Goal: Task Accomplishment & Management: Manage account settings

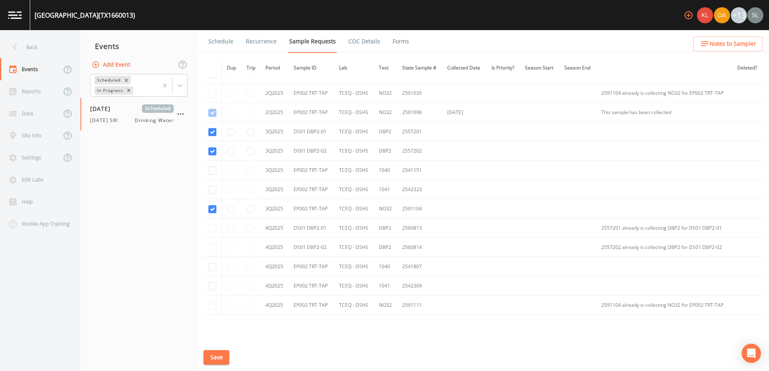
scroll to position [495, 0]
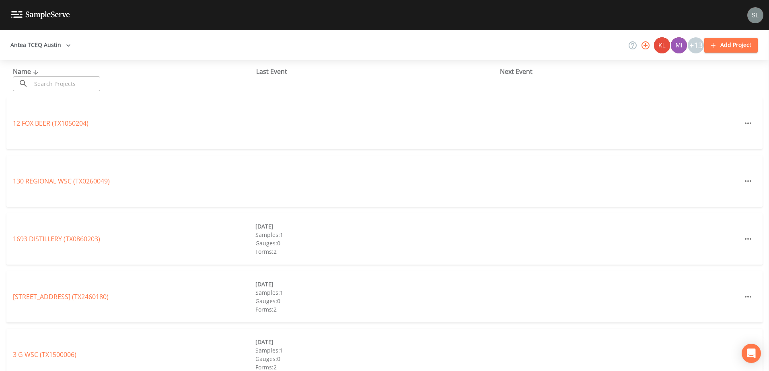
click at [73, 87] on input "text" at bounding box center [65, 83] width 69 height 15
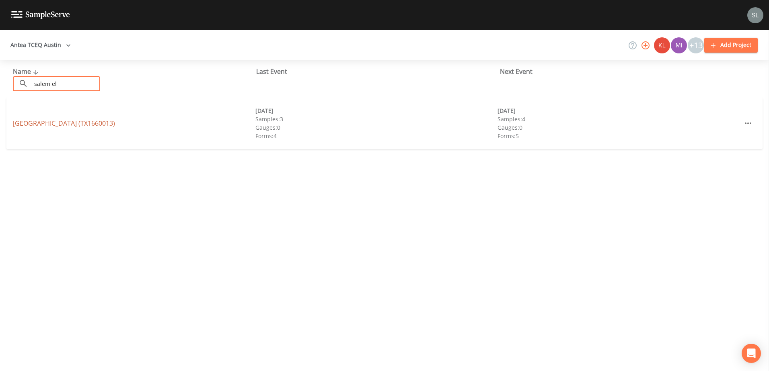
type input "salem el"
click at [23, 123] on link "[GEOGRAPHIC_DATA] (TX1660013)" at bounding box center [64, 123] width 102 height 9
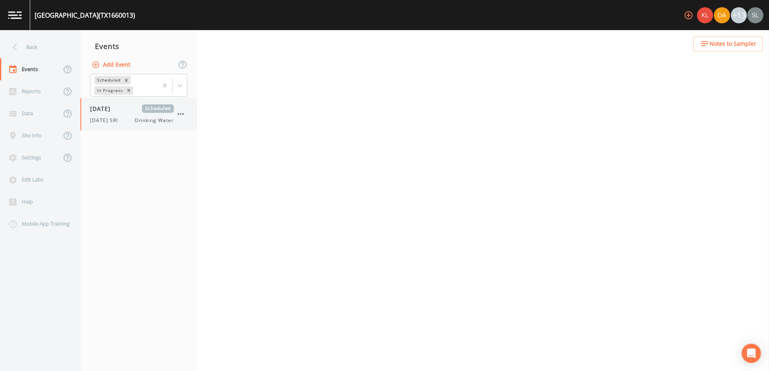
click at [127, 119] on div "[DATE] SRI Drinking Water" at bounding box center [132, 120] width 84 height 7
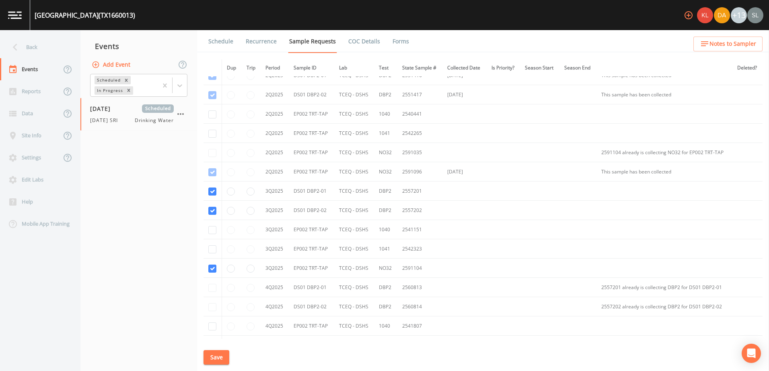
scroll to position [535, 0]
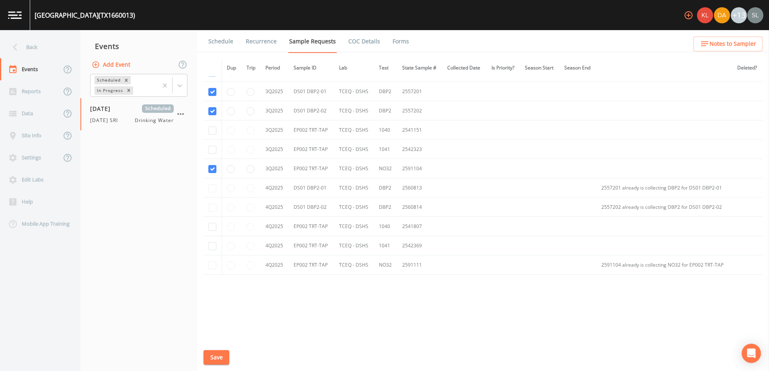
click at [219, 41] on link "Schedule" at bounding box center [220, 41] width 27 height 23
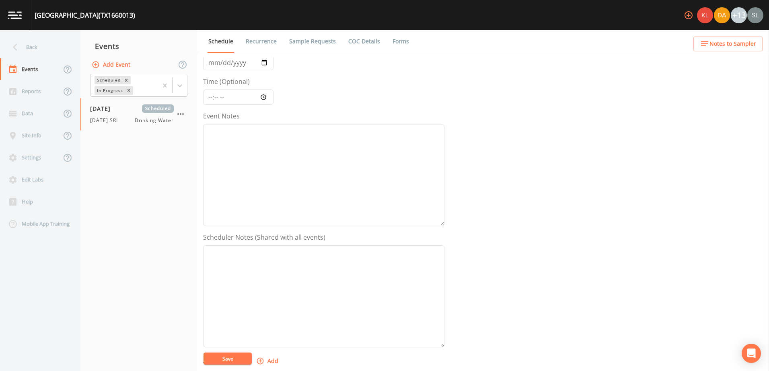
scroll to position [196, 0]
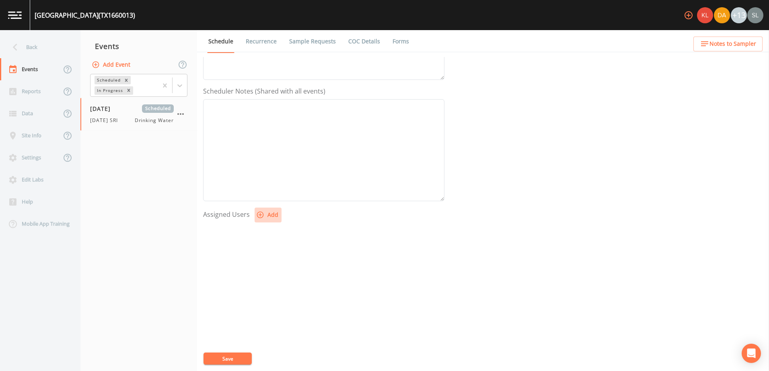
click at [269, 213] on button "Add" at bounding box center [267, 215] width 27 height 15
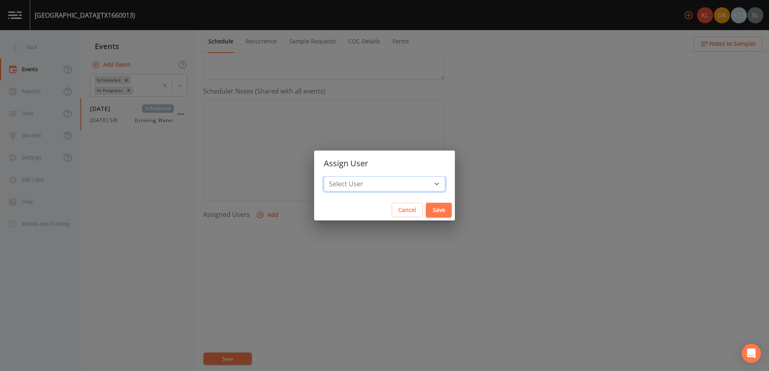
click at [403, 189] on select "Select User [PERSON_NAME] [PERSON_NAME] [PERSON_NAME] [PERSON_NAME] [PERSON_NAM…" at bounding box center [384, 183] width 121 height 15
click at [393, 179] on select "Select User [PERSON_NAME] [PERSON_NAME] [PERSON_NAME] [PERSON_NAME] [PERSON_NAM…" at bounding box center [384, 183] width 121 height 15
click at [408, 187] on select "Select User [PERSON_NAME] [PERSON_NAME] [PERSON_NAME] [PERSON_NAME] [PERSON_NAM…" at bounding box center [384, 183] width 121 height 15
select select "ec903c3e-23b8-4790-bf81-d04851916195"
click at [349, 176] on select "Select User [PERSON_NAME] [PERSON_NAME] [PERSON_NAME] [PERSON_NAME] [PERSON_NAM…" at bounding box center [384, 183] width 121 height 15
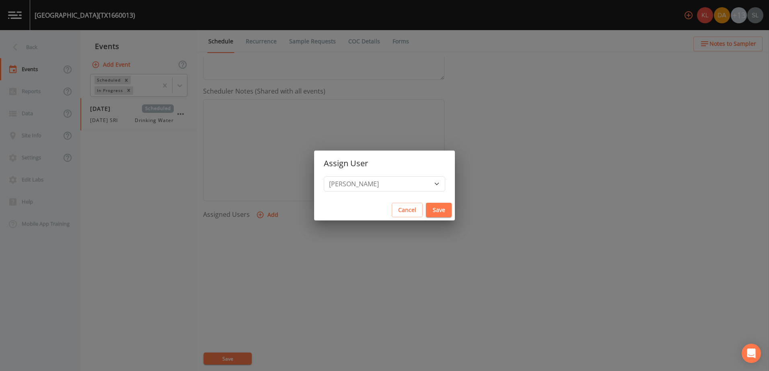
click at [426, 205] on button "Save" at bounding box center [439, 210] width 26 height 15
select select
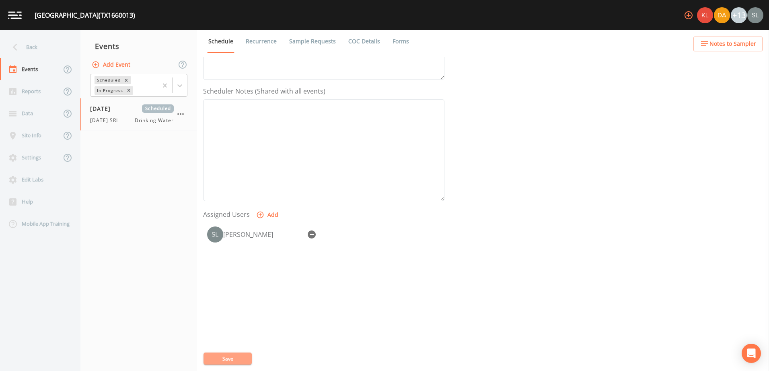
click at [243, 354] on button "Save" at bounding box center [227, 359] width 48 height 12
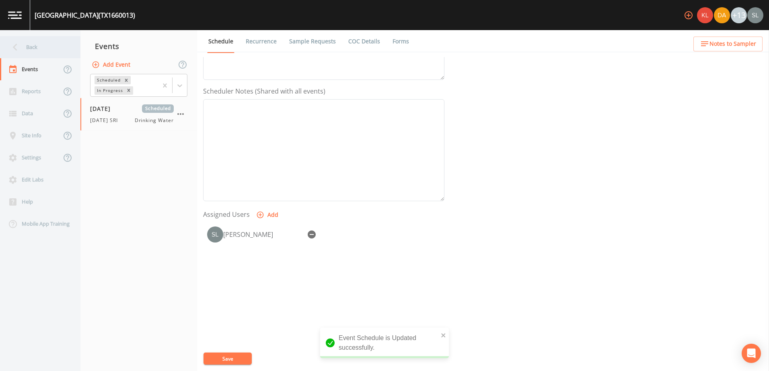
click at [48, 45] on div "Back" at bounding box center [36, 47] width 72 height 22
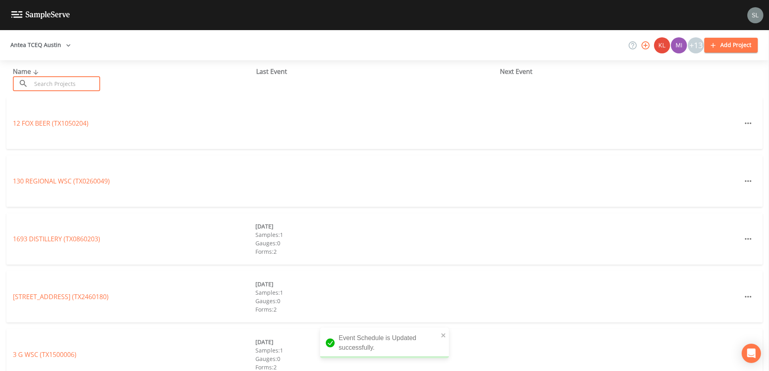
click at [69, 86] on input "text" at bounding box center [65, 83] width 69 height 15
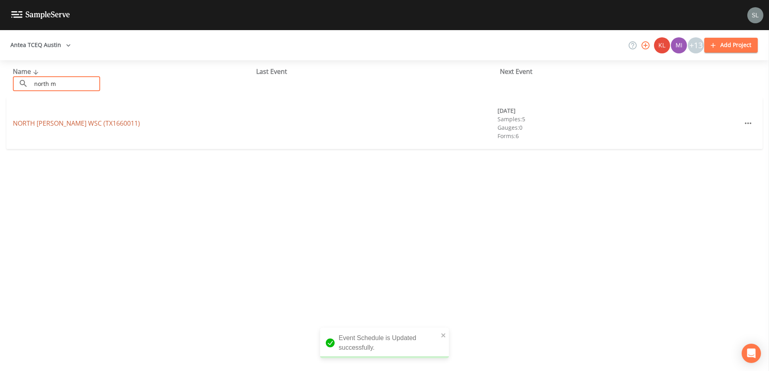
type input "north m"
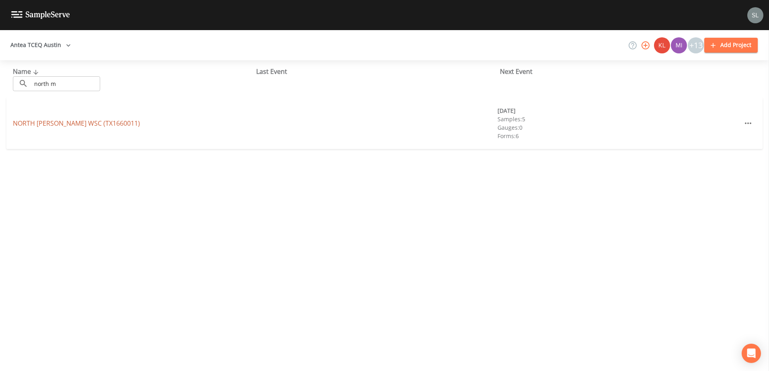
click at [43, 126] on link "NORTH [PERSON_NAME] WSC (TX1660011)" at bounding box center [76, 123] width 127 height 9
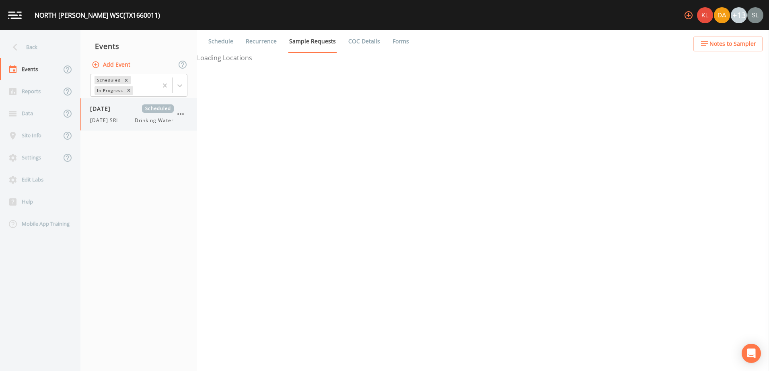
click at [121, 119] on span "[DATE] SRI" at bounding box center [106, 120] width 33 height 7
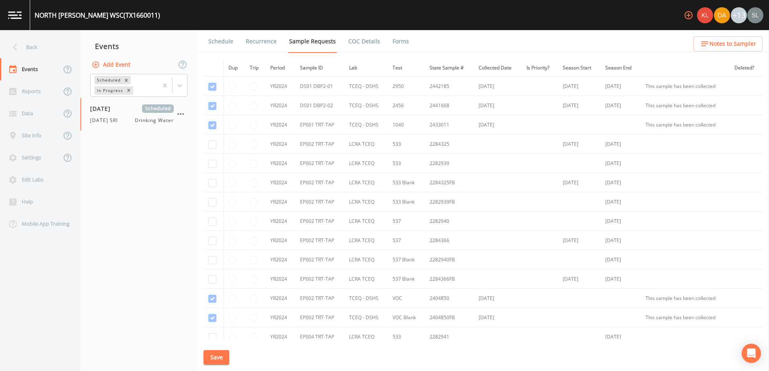
click at [221, 31] on link "Schedule" at bounding box center [220, 41] width 27 height 23
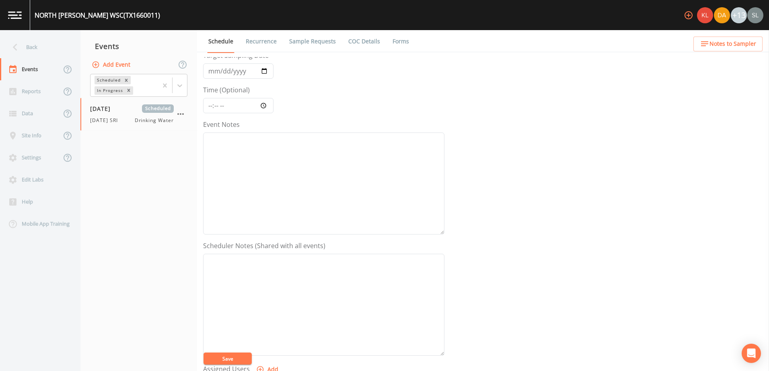
scroll to position [196, 0]
click at [265, 216] on button "Add" at bounding box center [267, 215] width 27 height 15
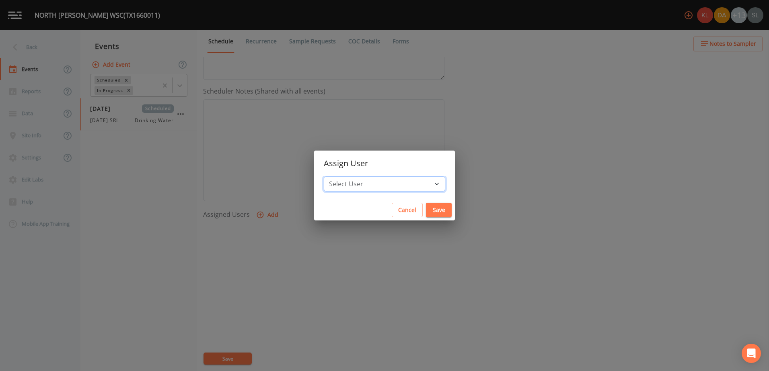
click at [411, 184] on select "Select User [PERSON_NAME] [PERSON_NAME] [PERSON_NAME] [PERSON_NAME] [PERSON_NAM…" at bounding box center [384, 183] width 121 height 15
select select "ec903c3e-23b8-4790-bf81-d04851916195"
click at [349, 176] on select "Select User [PERSON_NAME] [PERSON_NAME] [PERSON_NAME] [PERSON_NAME] [PERSON_NAM…" at bounding box center [384, 183] width 121 height 15
click at [426, 209] on button "Save" at bounding box center [439, 210] width 26 height 15
select select
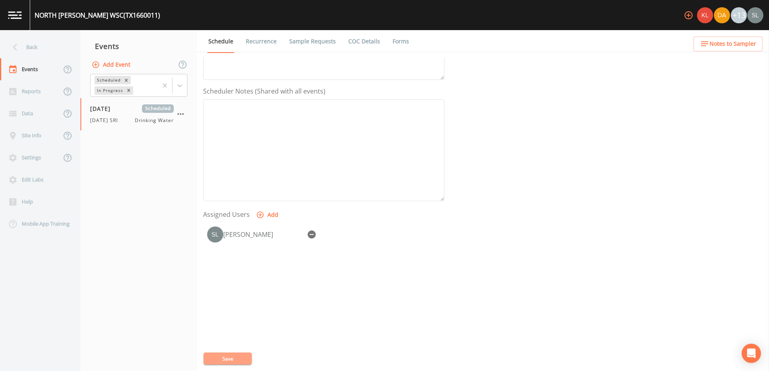
click at [239, 358] on button "Save" at bounding box center [227, 359] width 48 height 12
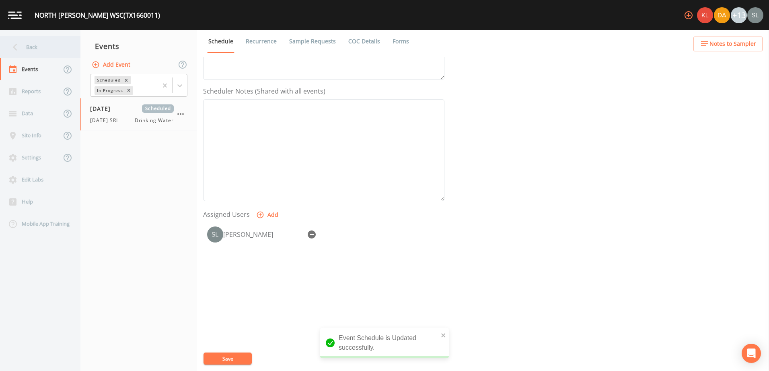
click at [35, 48] on div "Back" at bounding box center [36, 47] width 72 height 22
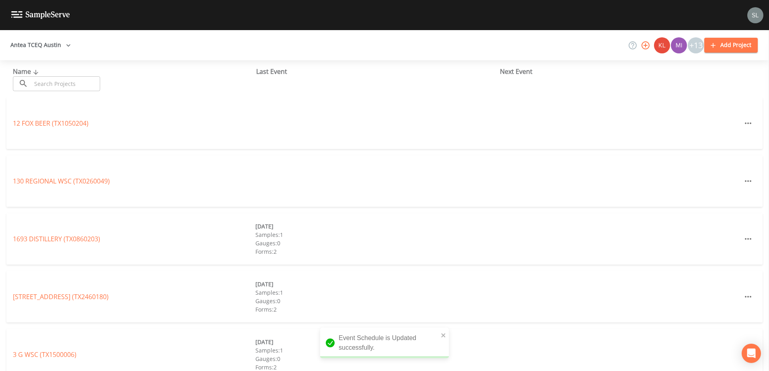
click at [59, 79] on input "text" at bounding box center [65, 83] width 69 height 15
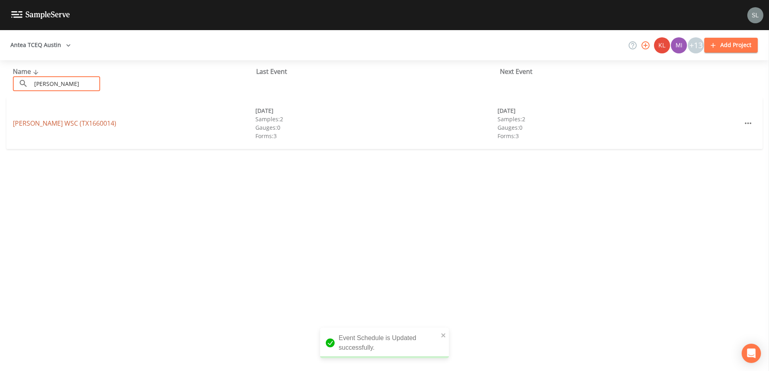
type input "[PERSON_NAME]"
click at [34, 121] on link "[PERSON_NAME] WSC (TX1660014)" at bounding box center [64, 123] width 103 height 9
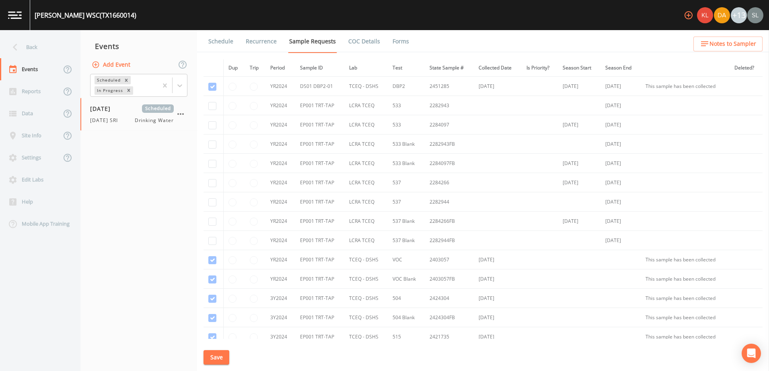
click at [220, 44] on link "Schedule" at bounding box center [220, 41] width 27 height 23
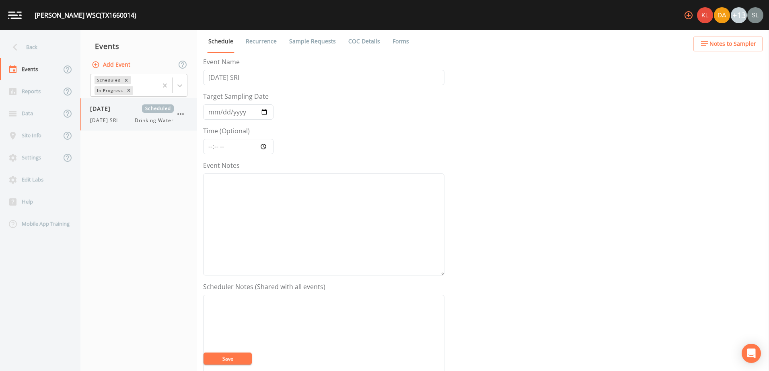
click at [113, 115] on div "[DATE] Scheduled [DATE] SRI Drinking Water" at bounding box center [132, 115] width 84 height 20
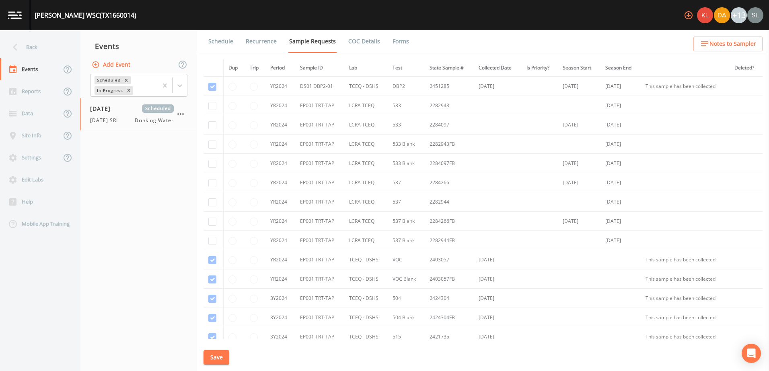
click at [226, 44] on link "Schedule" at bounding box center [220, 41] width 27 height 23
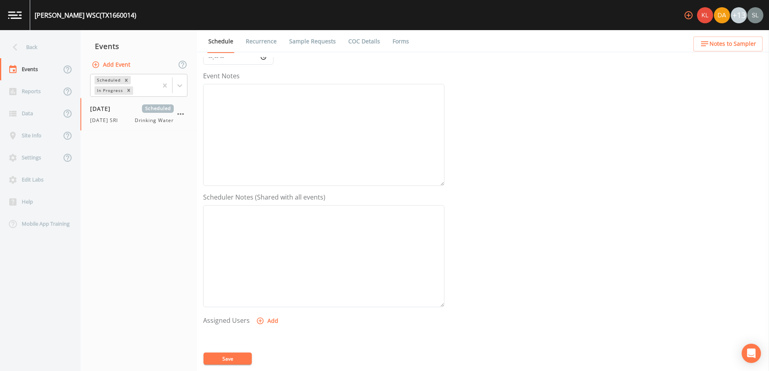
scroll to position [196, 0]
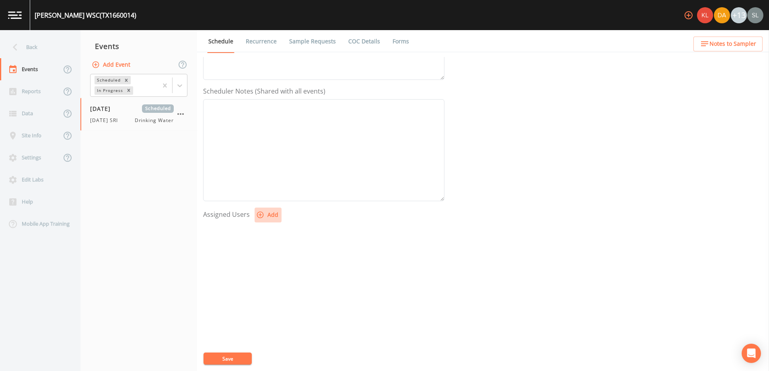
click at [269, 216] on button "Add" at bounding box center [267, 215] width 27 height 15
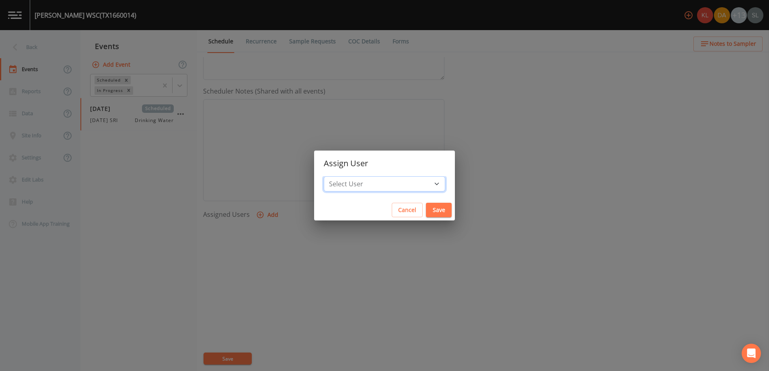
drag, startPoint x: 408, startPoint y: 182, endPoint x: 404, endPoint y: 193, distance: 12.2
click at [408, 182] on select "Select User [PERSON_NAME] [PERSON_NAME] [PERSON_NAME] [PERSON_NAME] [PERSON_NAM…" at bounding box center [384, 183] width 121 height 15
click at [415, 184] on select "Select User [PERSON_NAME] [PERSON_NAME] [PERSON_NAME] [PERSON_NAME] [PERSON_NAM…" at bounding box center [384, 183] width 121 height 15
select select "ec903c3e-23b8-4790-bf81-d04851916195"
click at [349, 176] on select "Select User [PERSON_NAME] [PERSON_NAME] [PERSON_NAME] [PERSON_NAME] [PERSON_NAM…" at bounding box center [384, 183] width 121 height 15
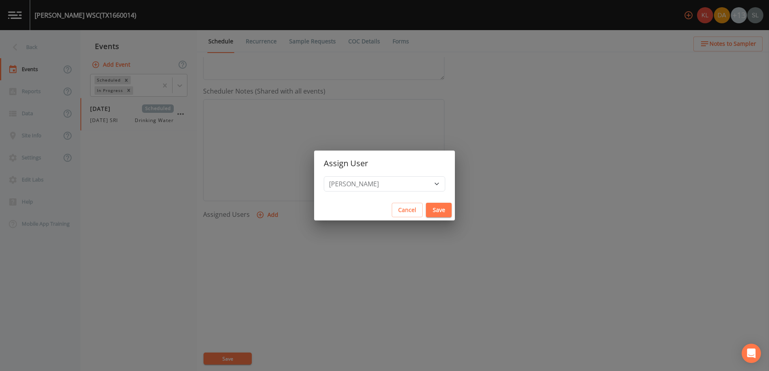
click at [426, 206] on button "Save" at bounding box center [439, 210] width 26 height 15
select select
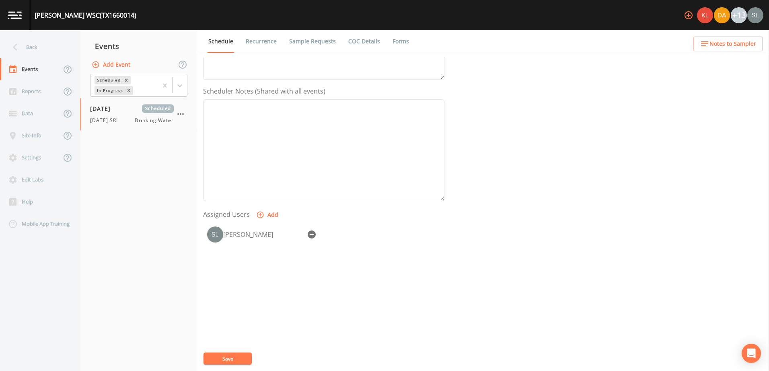
click at [234, 360] on button "Save" at bounding box center [227, 359] width 48 height 12
click at [55, 42] on div "Back" at bounding box center [36, 47] width 72 height 22
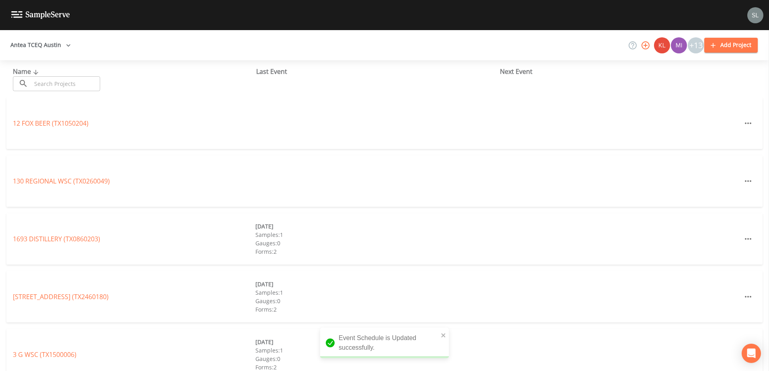
click at [77, 86] on input "text" at bounding box center [65, 83] width 69 height 15
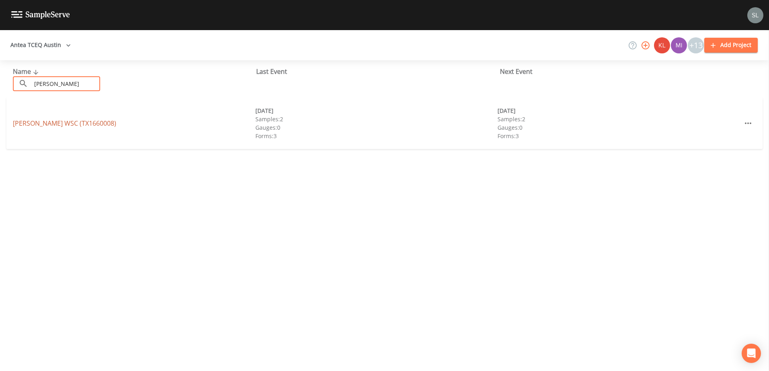
type input "[PERSON_NAME]"
click at [33, 125] on link "[PERSON_NAME] WSC (TX1660008)" at bounding box center [64, 123] width 103 height 9
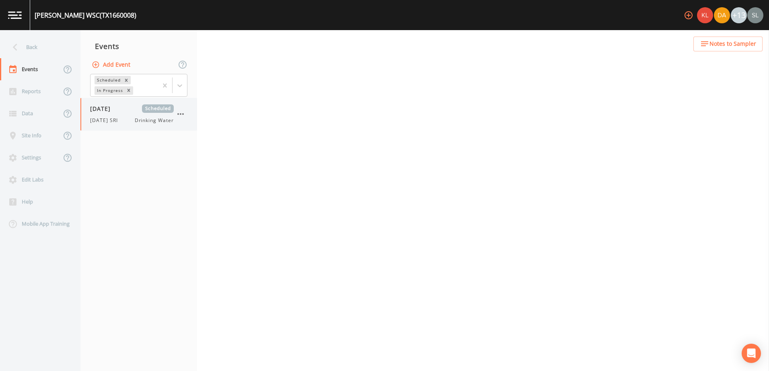
click at [115, 126] on div "[DATE] Scheduled [DATE] SRI Drinking Water" at bounding box center [138, 114] width 117 height 33
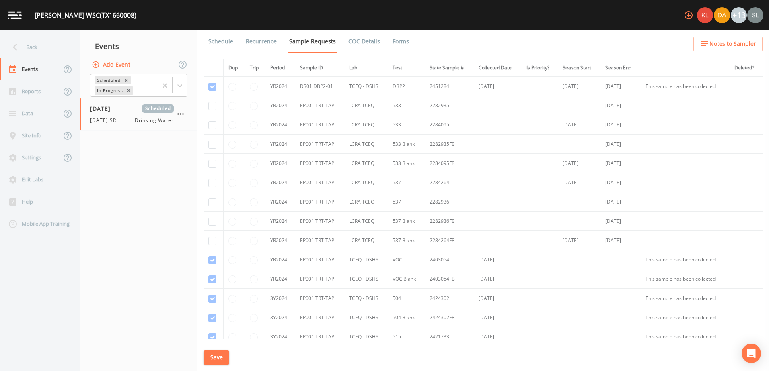
click at [226, 41] on link "Schedule" at bounding box center [220, 41] width 27 height 23
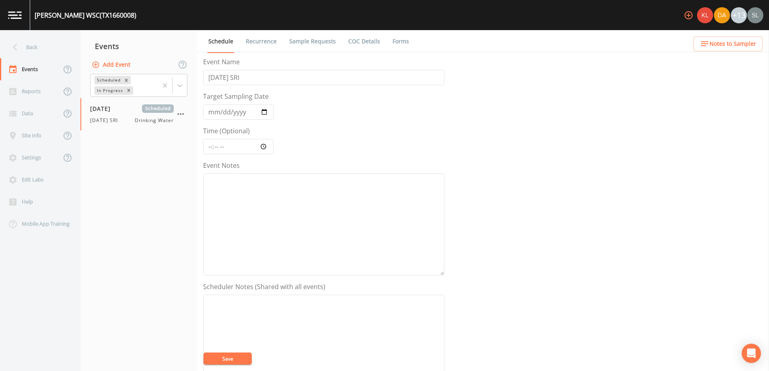
scroll to position [196, 0]
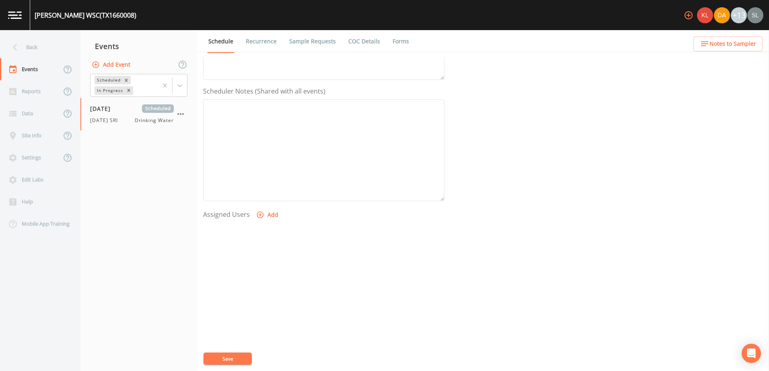
click at [272, 210] on button "Add" at bounding box center [267, 215] width 27 height 15
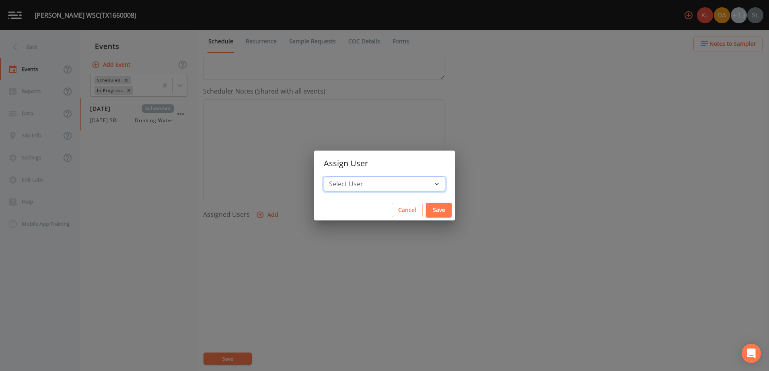
click at [412, 181] on select "Select User [PERSON_NAME] [PERSON_NAME] [PERSON_NAME] [PERSON_NAME] [PERSON_NAM…" at bounding box center [384, 183] width 121 height 15
click at [412, 186] on select "Select User [PERSON_NAME] [PERSON_NAME] [PERSON_NAME] [PERSON_NAME] [PERSON_NAM…" at bounding box center [384, 183] width 121 height 15
select select "ec903c3e-23b8-4790-bf81-d04851916195"
click at [349, 176] on select "Select User [PERSON_NAME] [PERSON_NAME] [PERSON_NAME] [PERSON_NAME] [PERSON_NAM…" at bounding box center [384, 183] width 121 height 15
click at [426, 211] on button "Save" at bounding box center [439, 210] width 26 height 15
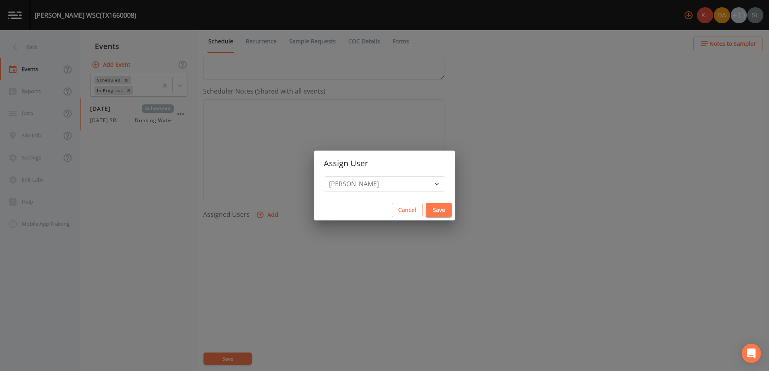
select select
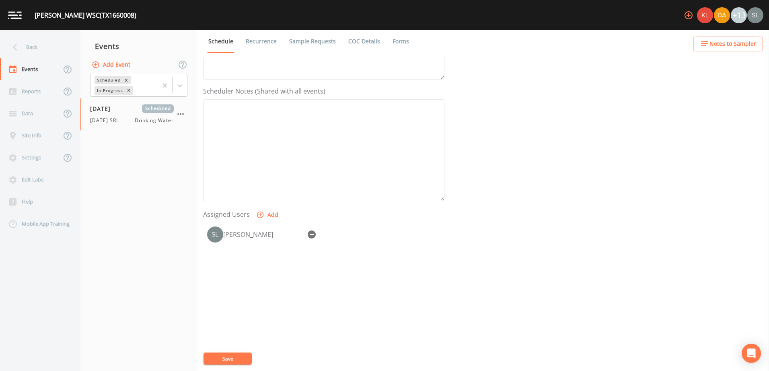
click at [246, 357] on button "Save" at bounding box center [227, 359] width 48 height 12
click at [45, 46] on div "Back" at bounding box center [36, 47] width 72 height 22
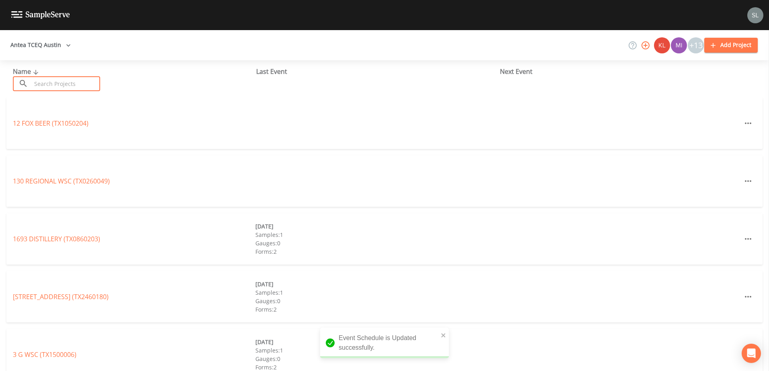
click at [57, 82] on input "text" at bounding box center [65, 83] width 69 height 15
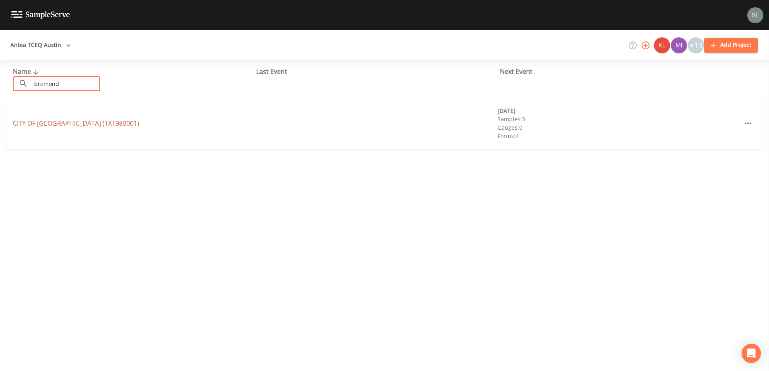
type input "bremond"
click at [31, 126] on link "CITY OF [GEOGRAPHIC_DATA] (TX1980001)" at bounding box center [76, 123] width 126 height 9
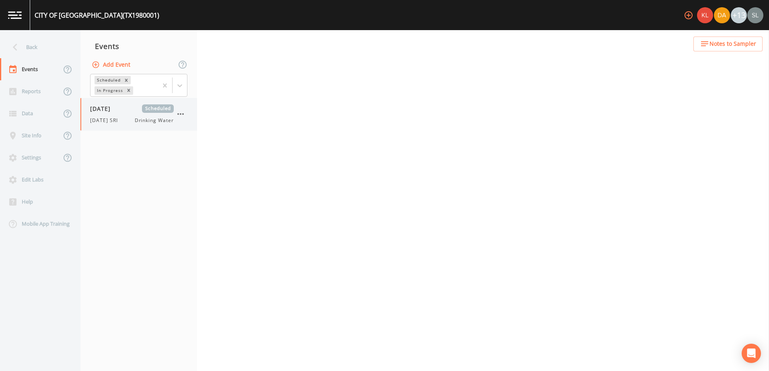
click at [129, 119] on div "[DATE] SRI Drinking Water" at bounding box center [132, 120] width 84 height 7
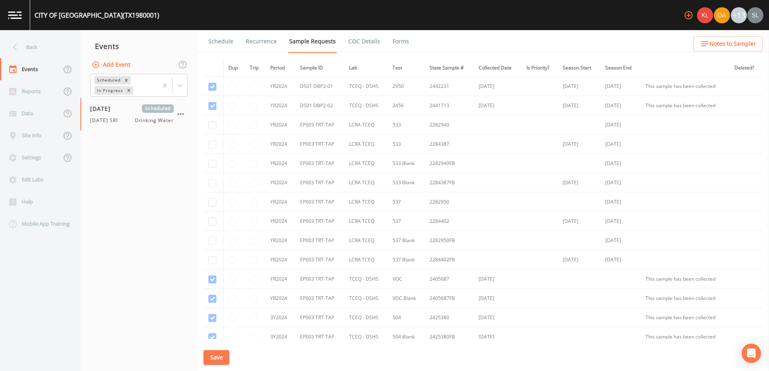
click at [232, 40] on link "Schedule" at bounding box center [220, 41] width 27 height 23
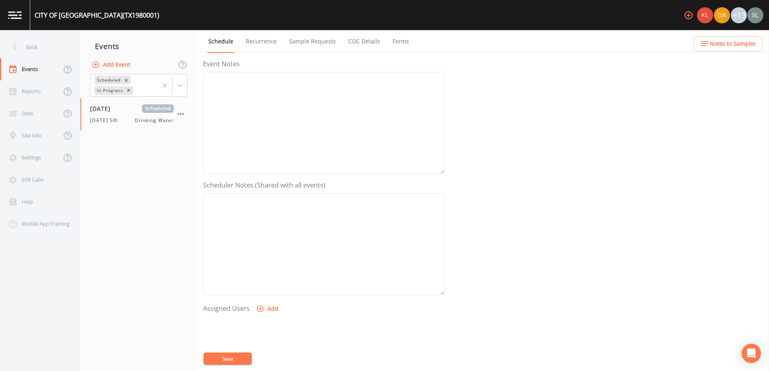
scroll to position [196, 0]
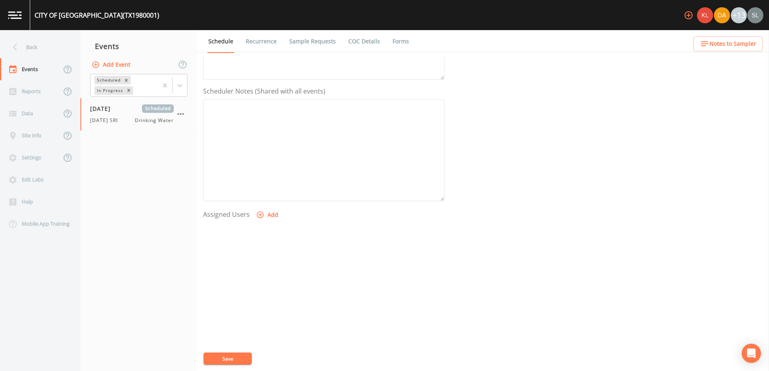
click at [267, 214] on button "Add" at bounding box center [267, 215] width 27 height 15
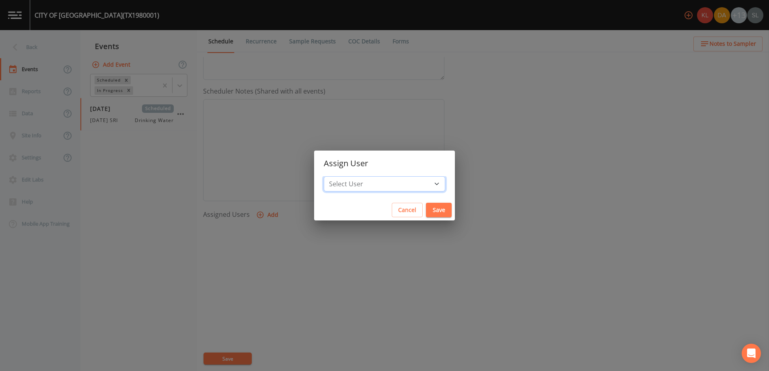
click at [412, 181] on select "Select User [PERSON_NAME] [PERSON_NAME] [PERSON_NAME] [PERSON_NAME] [PERSON_NAM…" at bounding box center [384, 183] width 121 height 15
click at [410, 183] on select "Select User [PERSON_NAME] [PERSON_NAME] [PERSON_NAME] [PERSON_NAME] [PERSON_NAM…" at bounding box center [384, 183] width 121 height 15
click at [410, 182] on select "Select User [PERSON_NAME] [PERSON_NAME] [PERSON_NAME] [PERSON_NAME] [PERSON_NAM…" at bounding box center [384, 183] width 121 height 15
select select "ec903c3e-23b8-4790-bf81-d04851916195"
click at [349, 176] on select "Select User [PERSON_NAME] [PERSON_NAME] [PERSON_NAME] [PERSON_NAME] [PERSON_NAM…" at bounding box center [384, 183] width 121 height 15
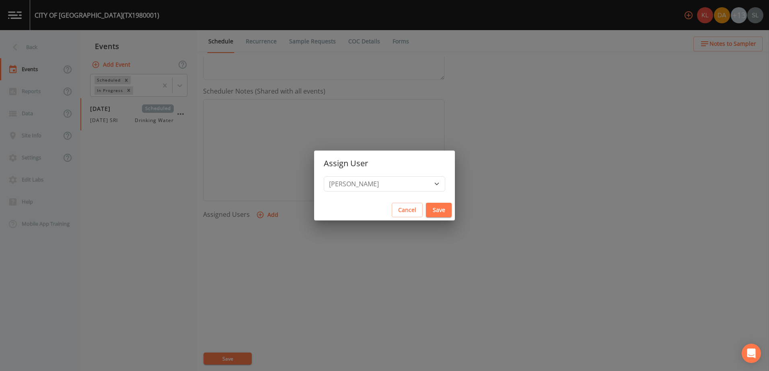
click at [426, 213] on button "Save" at bounding box center [439, 210] width 26 height 15
select select
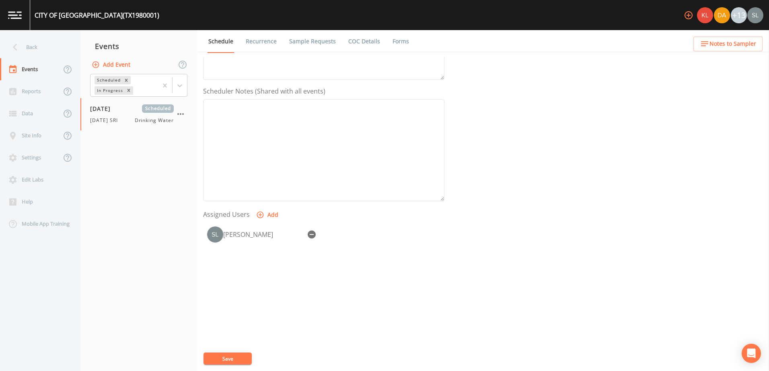
click at [244, 359] on button "Save" at bounding box center [227, 359] width 48 height 12
click at [43, 43] on div "Back" at bounding box center [36, 47] width 72 height 22
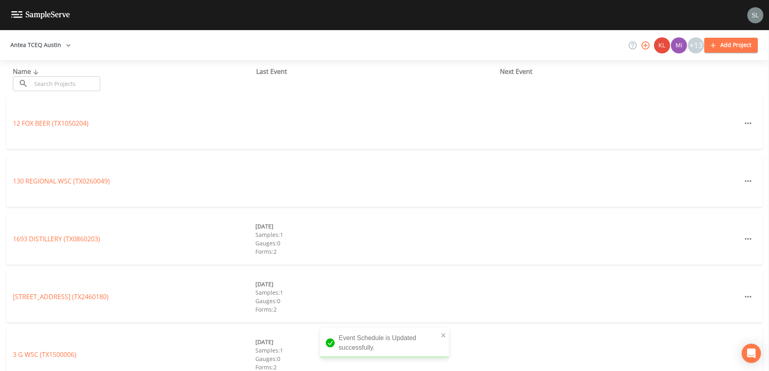
click at [60, 81] on input "text" at bounding box center [65, 83] width 69 height 15
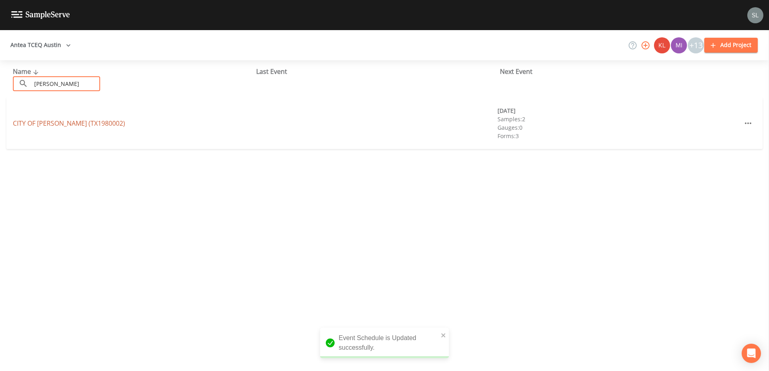
type input "[PERSON_NAME]"
click at [35, 125] on link "CITY OF [GEOGRAPHIC_DATA] (TX1980002)" at bounding box center [69, 123] width 112 height 9
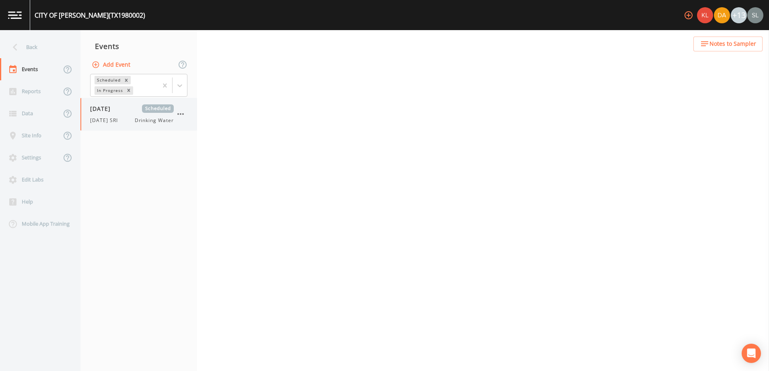
click at [101, 127] on div "[DATE] Scheduled [DATE] SRI Drinking Water" at bounding box center [138, 114] width 117 height 33
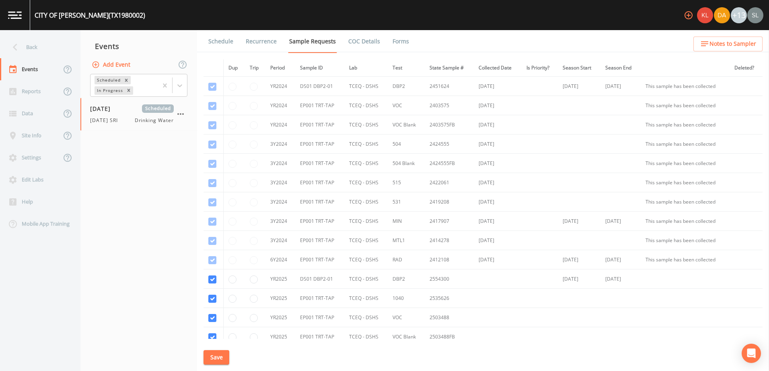
click at [230, 39] on link "Schedule" at bounding box center [220, 41] width 27 height 23
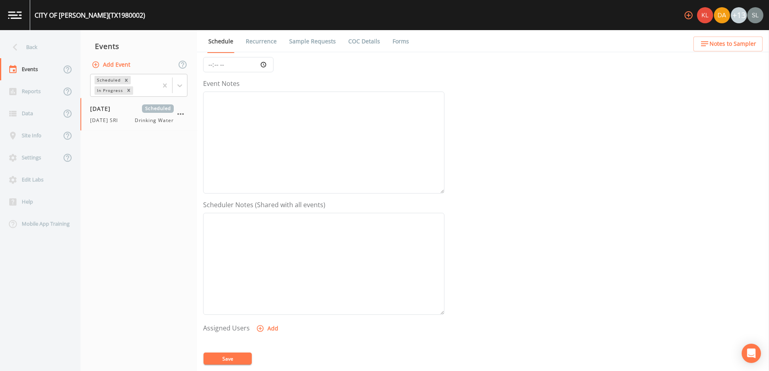
scroll to position [196, 0]
click at [265, 217] on button "Add" at bounding box center [267, 215] width 27 height 15
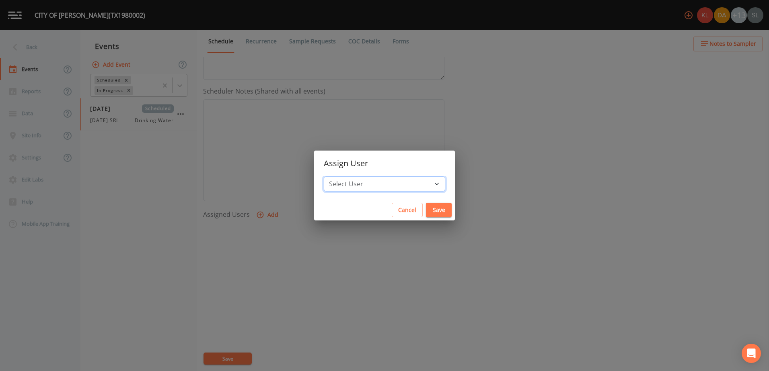
click at [414, 188] on select "Select User [PERSON_NAME] [PERSON_NAME] [PERSON_NAME] [PERSON_NAME] [PERSON_NAM…" at bounding box center [384, 183] width 121 height 15
click at [409, 181] on select "Select User [PERSON_NAME] [PERSON_NAME] [PERSON_NAME] [PERSON_NAME] [PERSON_NAM…" at bounding box center [384, 183] width 121 height 15
select select "ec903c3e-23b8-4790-bf81-d04851916195"
click at [349, 176] on select "Select User [PERSON_NAME] [PERSON_NAME] [PERSON_NAME] [PERSON_NAME] [PERSON_NAM…" at bounding box center [384, 183] width 121 height 15
click at [426, 214] on button "Save" at bounding box center [439, 210] width 26 height 15
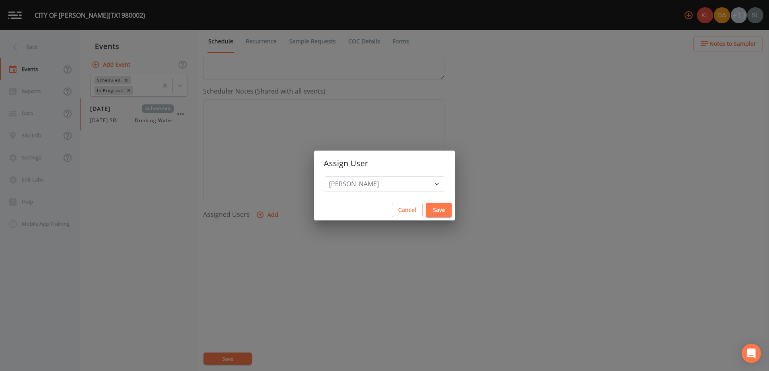
select select
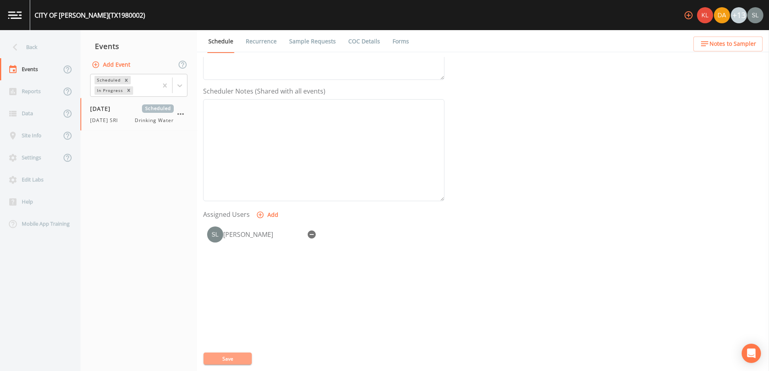
click at [229, 361] on button "Save" at bounding box center [227, 359] width 48 height 12
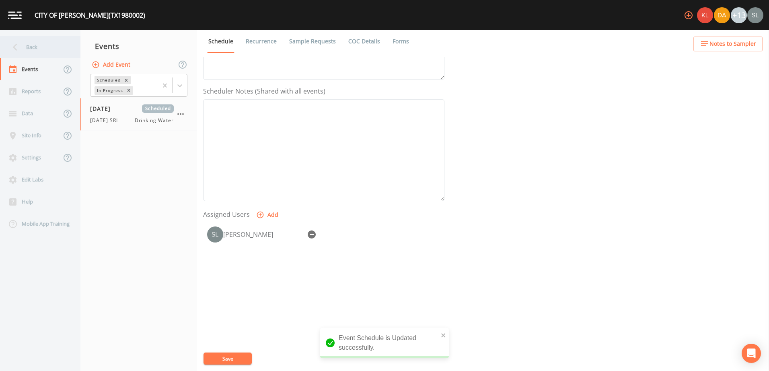
click at [38, 46] on div "Back" at bounding box center [36, 47] width 72 height 22
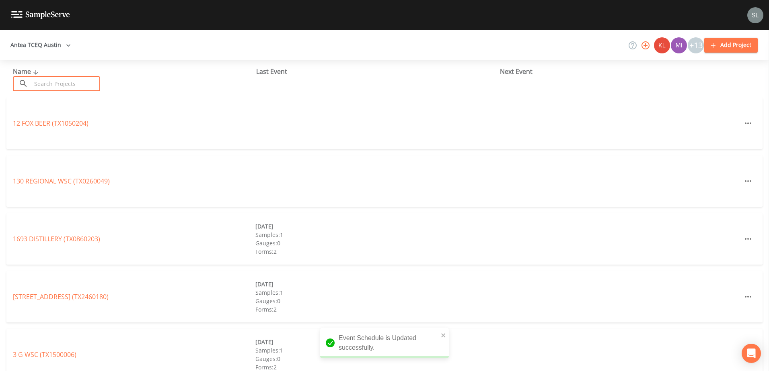
drag, startPoint x: 68, startPoint y: 82, endPoint x: 1, endPoint y: 109, distance: 72.7
click at [68, 82] on input "text" at bounding box center [65, 83] width 69 height 15
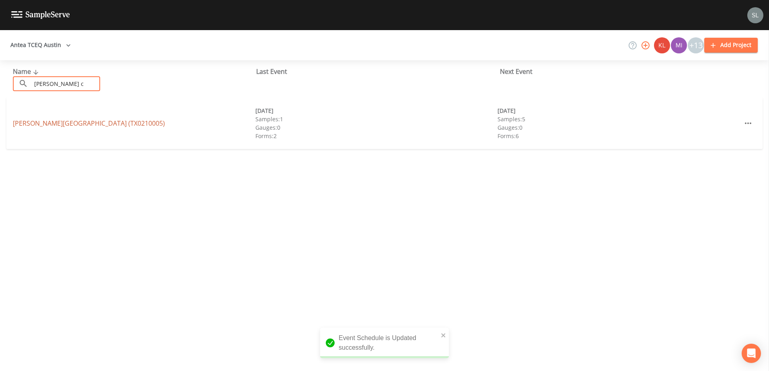
type input "[PERSON_NAME] c"
click at [72, 121] on link "[PERSON_NAME][GEOGRAPHIC_DATA] (TX0210005)" at bounding box center [89, 123] width 152 height 9
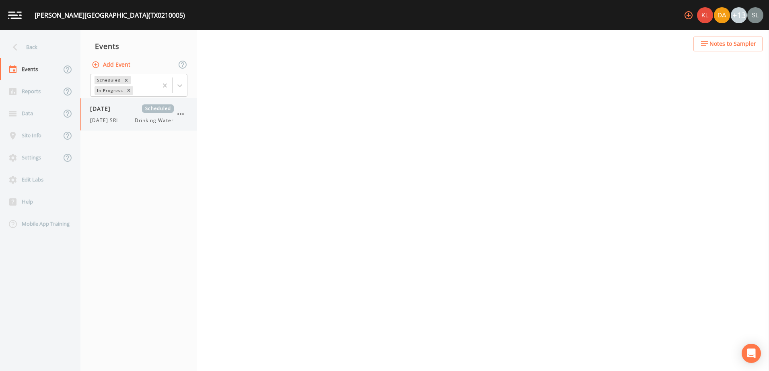
click at [116, 129] on div "[DATE] Scheduled [DATE] SRI Drinking Water" at bounding box center [138, 114] width 117 height 33
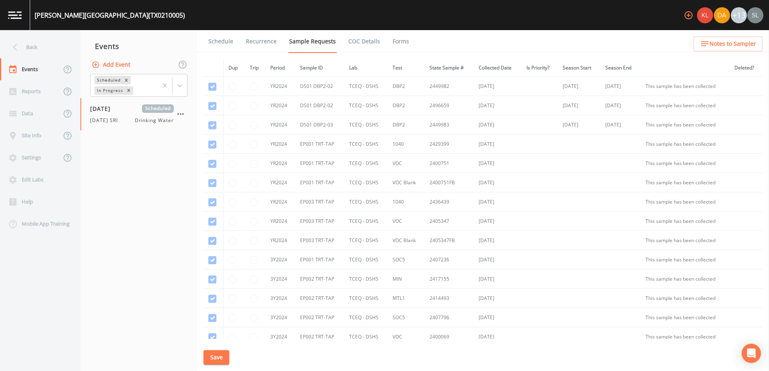
click at [217, 47] on link "Schedule" at bounding box center [220, 41] width 27 height 23
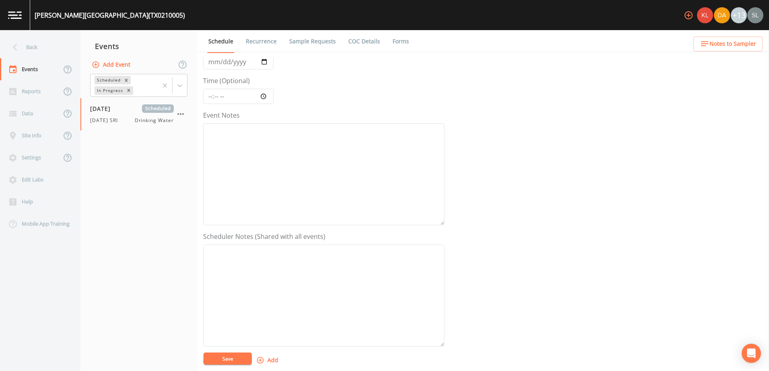
scroll to position [196, 0]
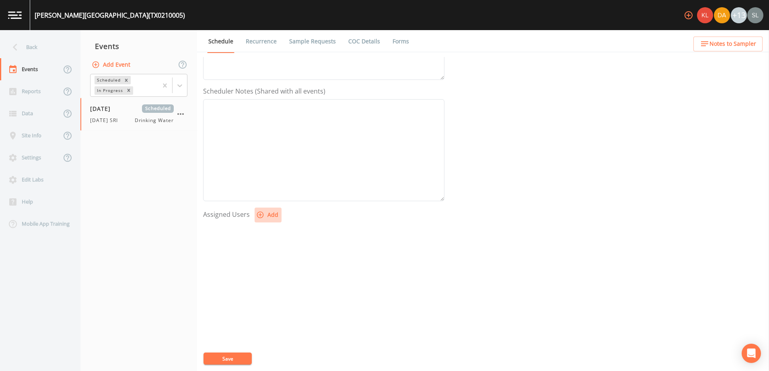
click at [277, 212] on button "Add" at bounding box center [267, 215] width 27 height 15
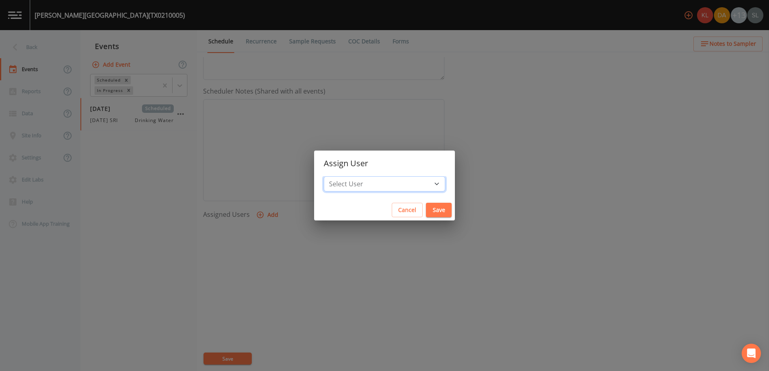
click at [415, 181] on select "Select User [PERSON_NAME] [PERSON_NAME] [PERSON_NAME] [PERSON_NAME] [PERSON_NAM…" at bounding box center [384, 183] width 121 height 15
click at [405, 182] on select "Select User [PERSON_NAME] [PERSON_NAME] [PERSON_NAME] [PERSON_NAME] [PERSON_NAM…" at bounding box center [384, 183] width 121 height 15
drag, startPoint x: 408, startPoint y: 185, endPoint x: 400, endPoint y: 175, distance: 13.1
click at [408, 185] on select "Select User [PERSON_NAME] [PERSON_NAME] [PERSON_NAME] [PERSON_NAME] [PERSON_NAM…" at bounding box center [384, 183] width 121 height 15
select select "ec903c3e-23b8-4790-bf81-d04851916195"
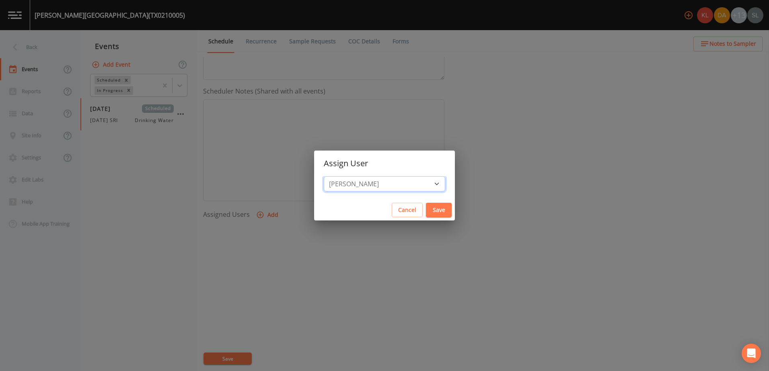
click at [349, 176] on select "Select User [PERSON_NAME] [PERSON_NAME] [PERSON_NAME] [PERSON_NAME] [PERSON_NAM…" at bounding box center [384, 183] width 121 height 15
click at [426, 207] on button "Save" at bounding box center [439, 210] width 26 height 15
select select
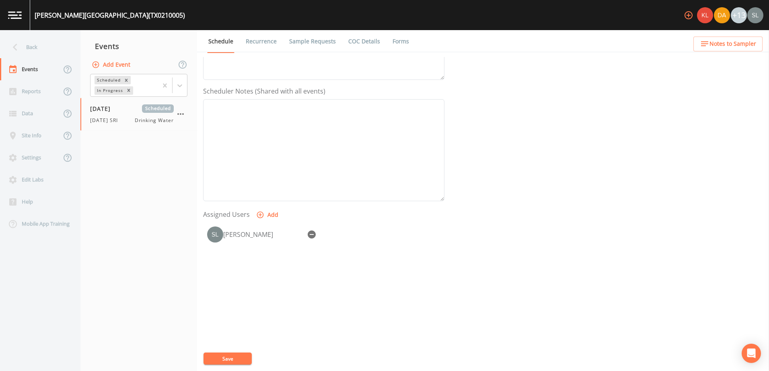
click at [244, 361] on button "Save" at bounding box center [227, 359] width 48 height 12
click at [51, 46] on div "Back" at bounding box center [36, 47] width 72 height 22
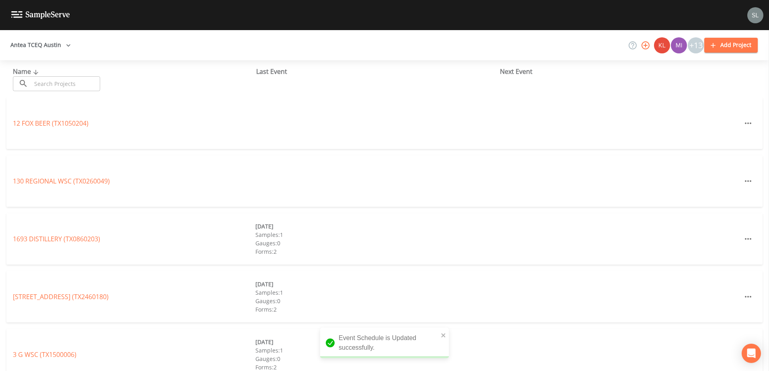
click at [71, 83] on input "text" at bounding box center [65, 83] width 69 height 15
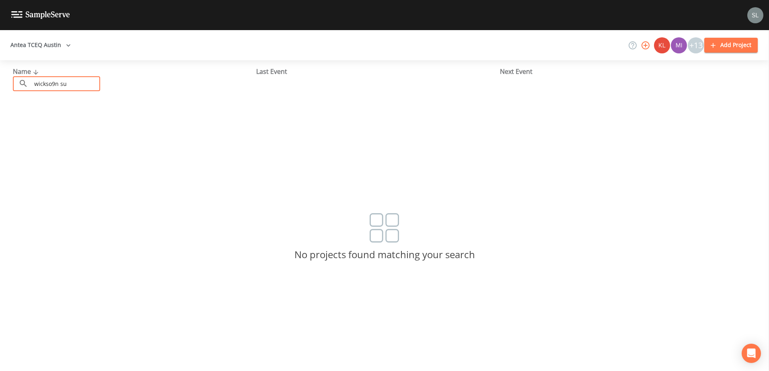
click at [55, 86] on input "wickso9n su" at bounding box center [65, 83] width 69 height 15
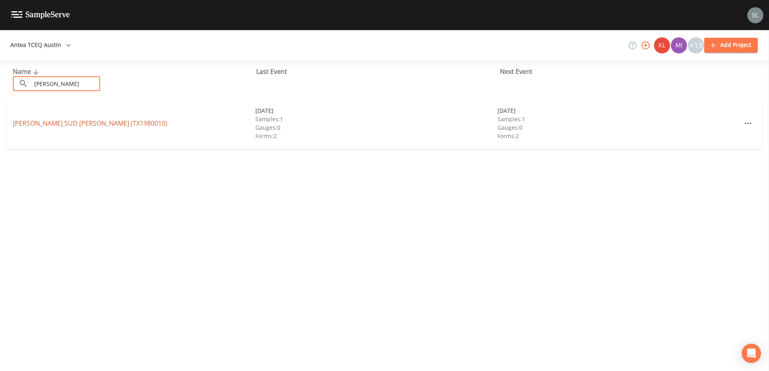
type input "[PERSON_NAME]"
click at [74, 122] on link "[PERSON_NAME] SUD [PERSON_NAME] (TX1980010)" at bounding box center [90, 123] width 154 height 9
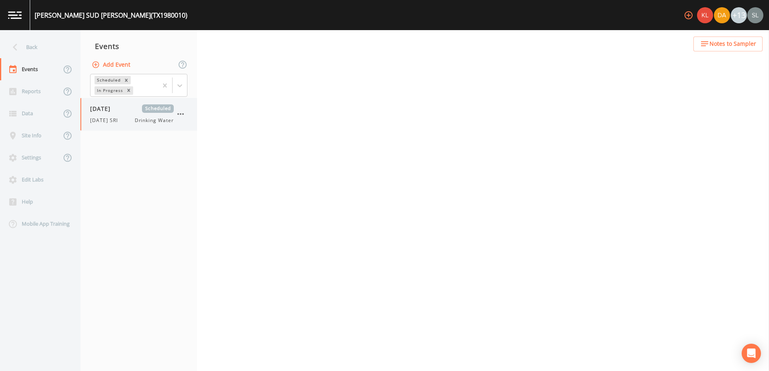
click at [123, 119] on div "[DATE] SRI Drinking Water" at bounding box center [132, 120] width 84 height 7
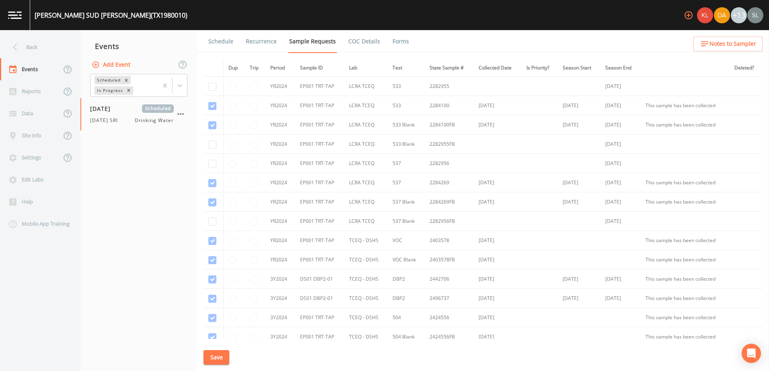
click at [228, 37] on link "Schedule" at bounding box center [220, 41] width 27 height 23
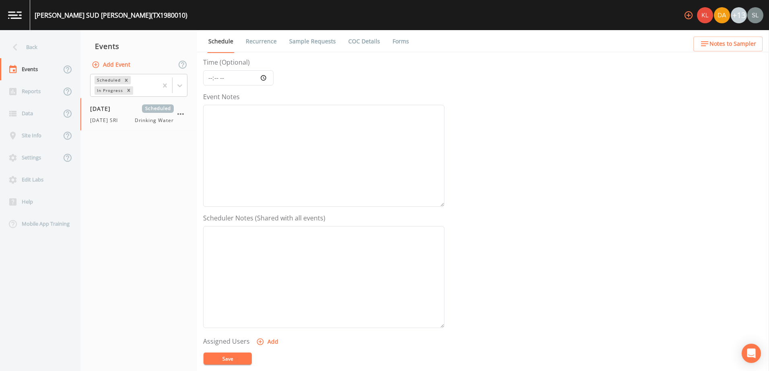
scroll to position [196, 0]
click at [273, 218] on button "Add" at bounding box center [267, 215] width 27 height 15
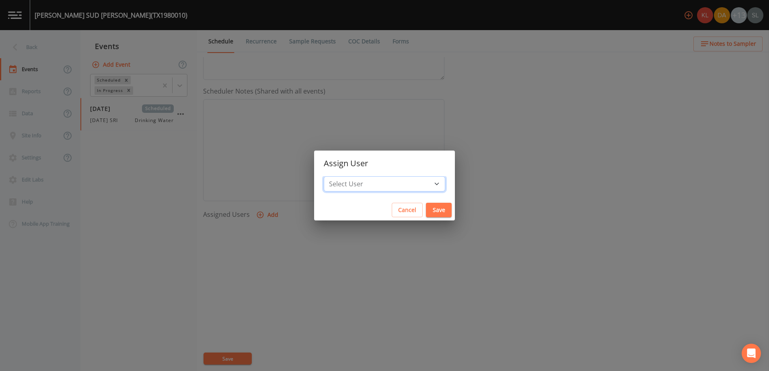
click at [414, 185] on select "Select User [PERSON_NAME] [PERSON_NAME] [PERSON_NAME] [PERSON_NAME] [PERSON_NAM…" at bounding box center [384, 183] width 121 height 15
click at [412, 184] on select "Select User [PERSON_NAME] [PERSON_NAME] [PERSON_NAME] [PERSON_NAME] [PERSON_NAM…" at bounding box center [384, 183] width 121 height 15
click at [397, 147] on div "Assign User Select User [PERSON_NAME] [PERSON_NAME] [PERSON_NAME] [PERSON_NAME]…" at bounding box center [384, 185] width 769 height 371
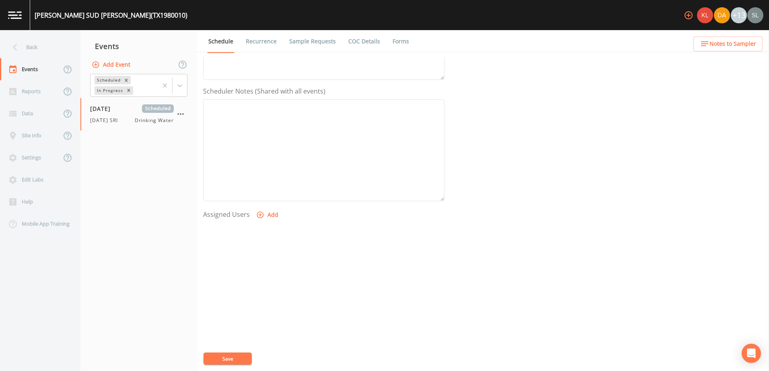
click at [277, 213] on button "Add" at bounding box center [267, 215] width 27 height 15
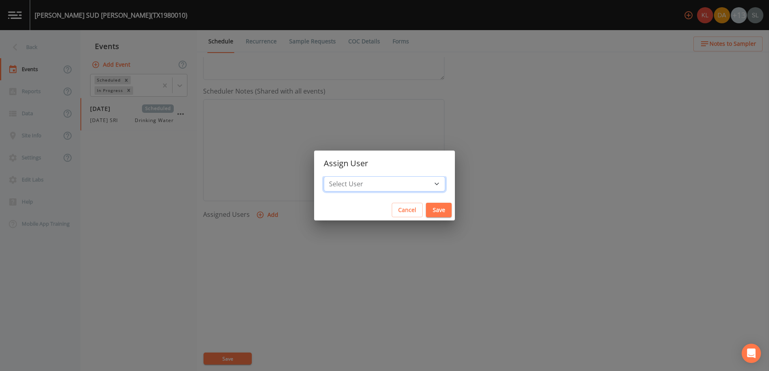
click at [408, 185] on select "Select User [PERSON_NAME] [PERSON_NAME] [PERSON_NAME] [PERSON_NAME] [PERSON_NAM…" at bounding box center [384, 183] width 121 height 15
select select "ec903c3e-23b8-4790-bf81-d04851916195"
click at [349, 176] on select "Select User [PERSON_NAME] [PERSON_NAME] [PERSON_NAME] [PERSON_NAME] [PERSON_NAM…" at bounding box center [384, 183] width 121 height 15
click at [426, 205] on button "Save" at bounding box center [439, 210] width 26 height 15
select select
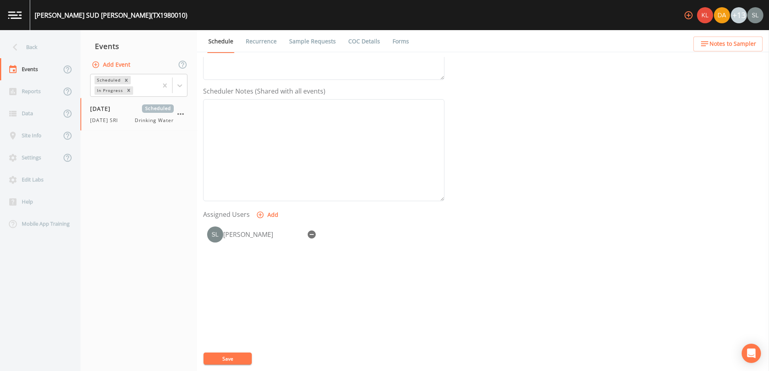
click at [241, 358] on button "Save" at bounding box center [227, 359] width 48 height 12
click at [45, 45] on div "Back" at bounding box center [36, 47] width 72 height 22
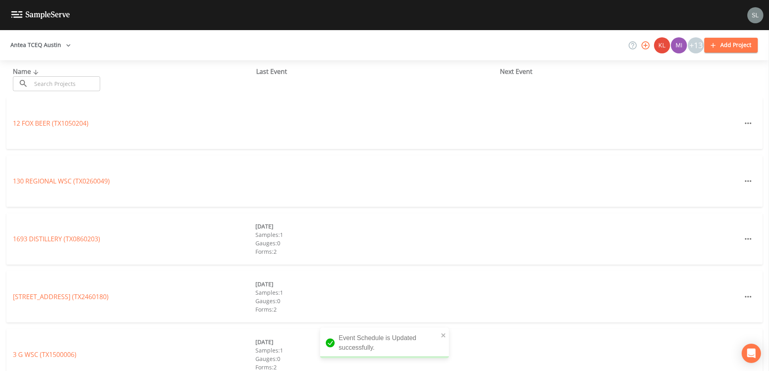
click at [50, 82] on input "text" at bounding box center [65, 83] width 69 height 15
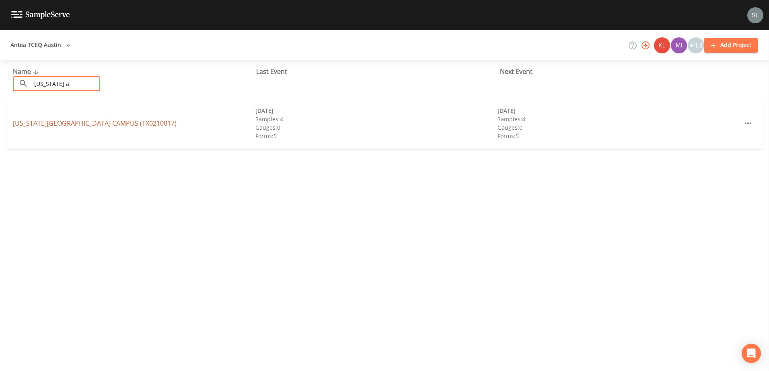
type input "[US_STATE] a"
click at [42, 123] on link "[US_STATE][GEOGRAPHIC_DATA] CAMPUS (TX0210017)" at bounding box center [95, 123] width 164 height 9
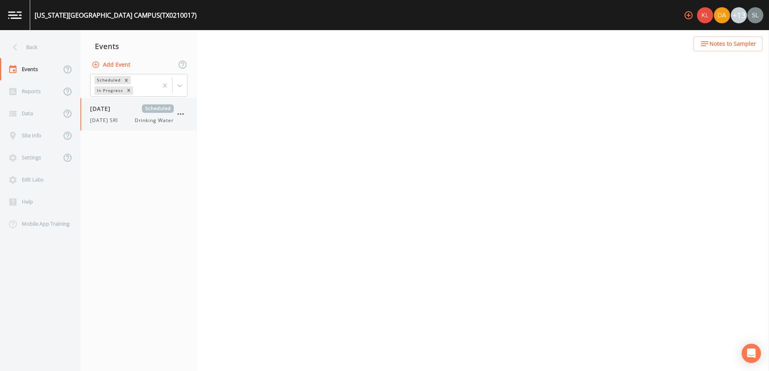
click at [131, 123] on div "[DATE] SRI Drinking Water" at bounding box center [132, 120] width 84 height 7
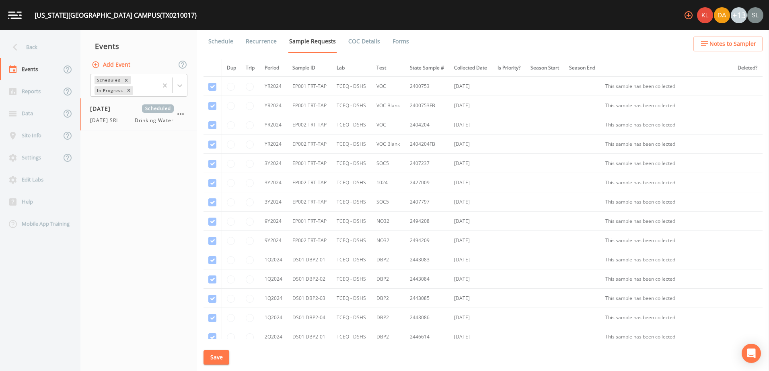
drag, startPoint x: 229, startPoint y: 38, endPoint x: 230, endPoint y: 45, distance: 6.9
click at [229, 38] on link "Schedule" at bounding box center [220, 41] width 27 height 23
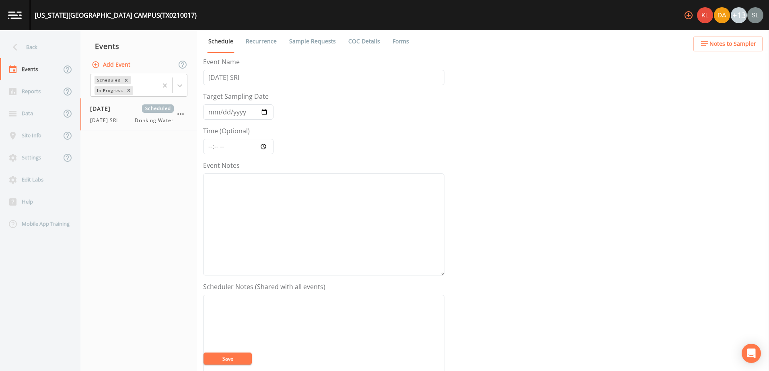
scroll to position [196, 0]
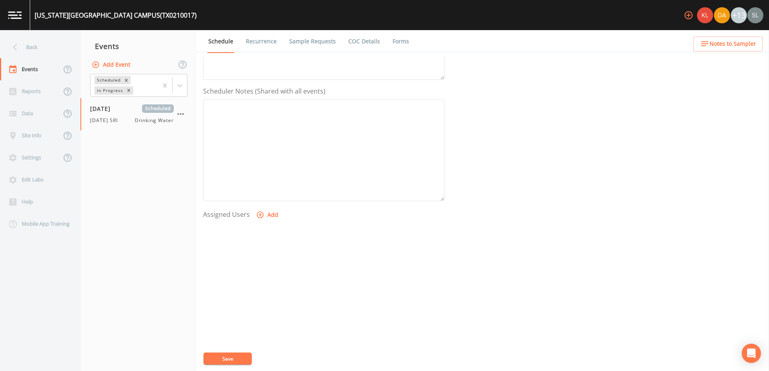
click at [272, 211] on button "Add" at bounding box center [267, 215] width 27 height 15
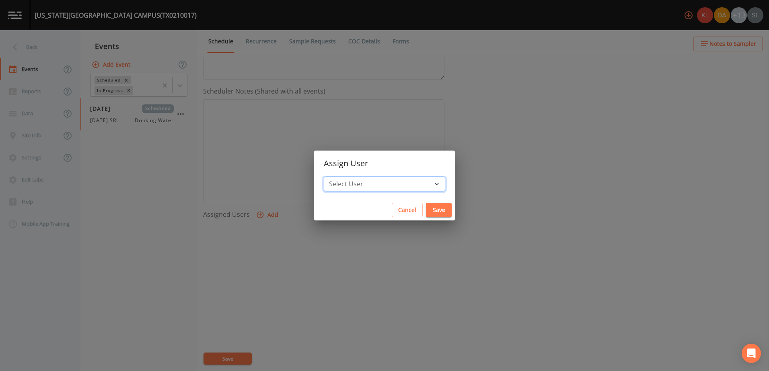
click at [409, 185] on select "Select User [PERSON_NAME] [PERSON_NAME] [PERSON_NAME] [PERSON_NAME] [PERSON_NAM…" at bounding box center [384, 183] width 121 height 15
click at [404, 184] on select "Select User [PERSON_NAME] [PERSON_NAME] [PERSON_NAME] [PERSON_NAME] [PERSON_NAM…" at bounding box center [384, 183] width 121 height 15
click at [408, 183] on select "Select User [PERSON_NAME] [PERSON_NAME] [PERSON_NAME] [PERSON_NAME] [PERSON_NAM…" at bounding box center [384, 183] width 121 height 15
select select "ec903c3e-23b8-4790-bf81-d04851916195"
click at [349, 176] on select "Select User [PERSON_NAME] [PERSON_NAME] [PERSON_NAME] [PERSON_NAME] [PERSON_NAM…" at bounding box center [384, 183] width 121 height 15
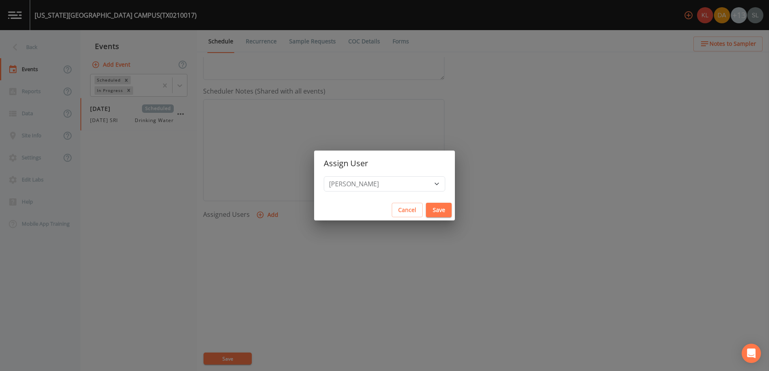
click at [426, 211] on button "Save" at bounding box center [439, 210] width 26 height 15
select select
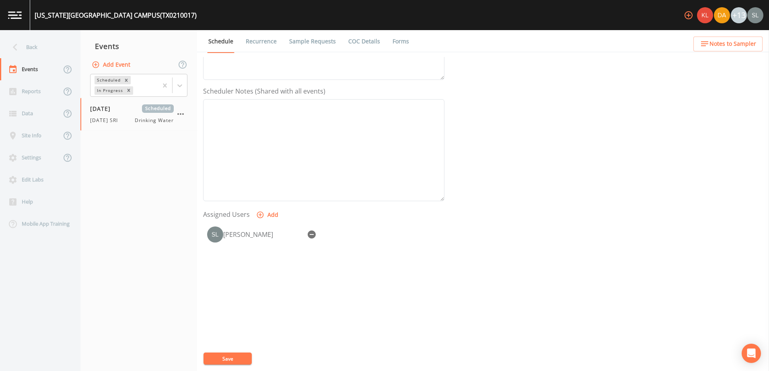
click at [248, 357] on button "Save" at bounding box center [227, 359] width 48 height 12
click at [46, 47] on div "Back" at bounding box center [36, 47] width 72 height 22
